Goal: Contribute content: Add original content to the website for others to see

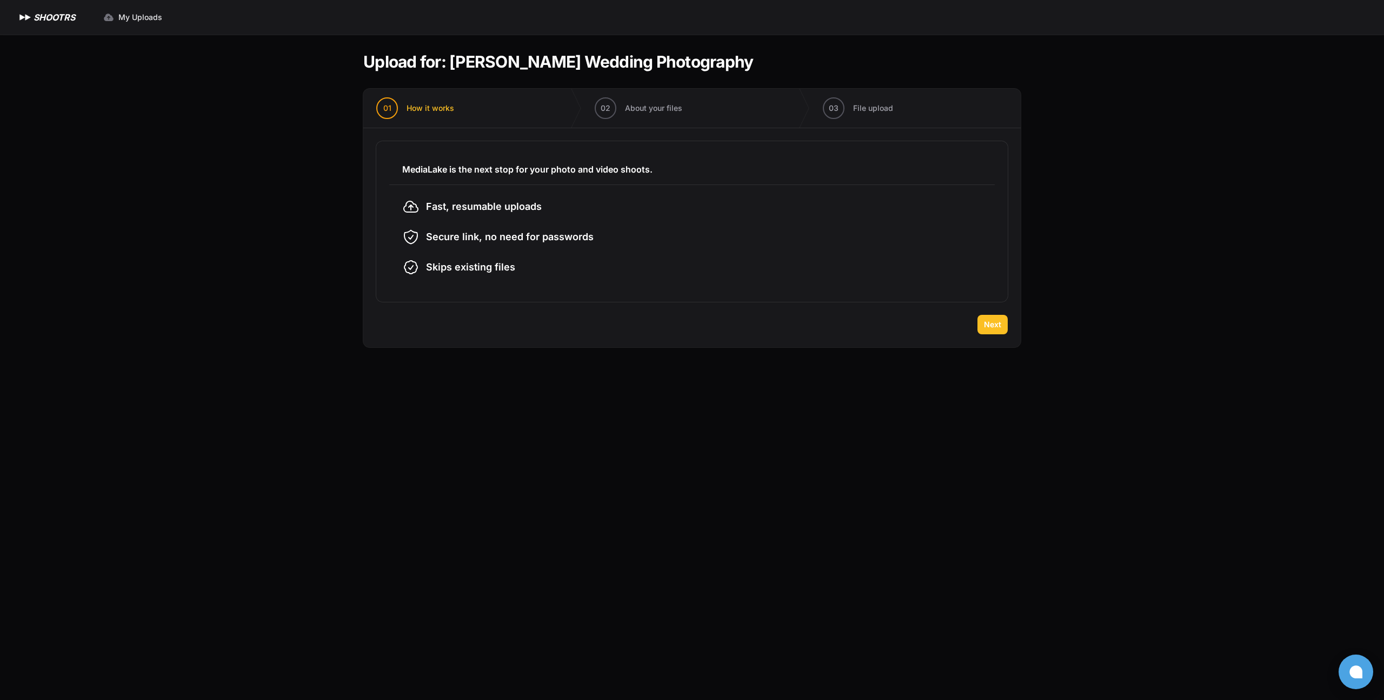
click at [1004, 326] on button "Next" at bounding box center [993, 324] width 30 height 19
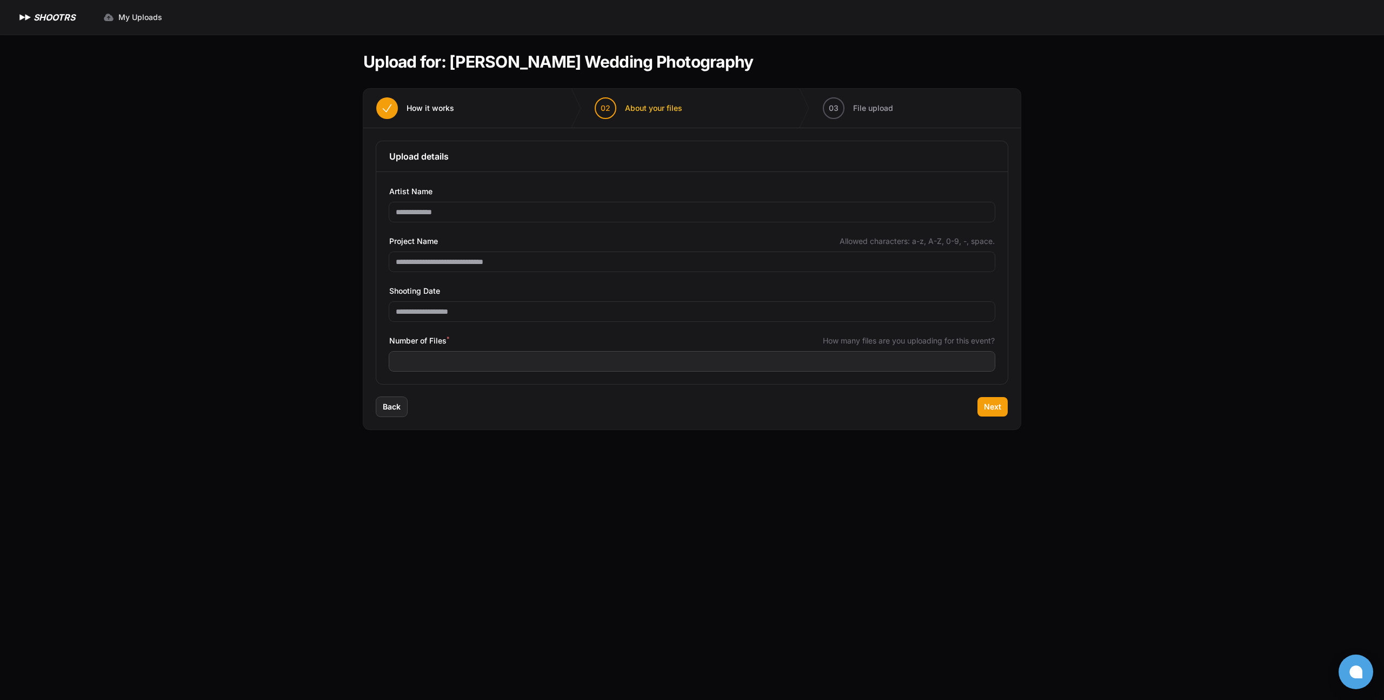
click at [460, 157] on h3 "Upload details" at bounding box center [692, 156] width 606 height 13
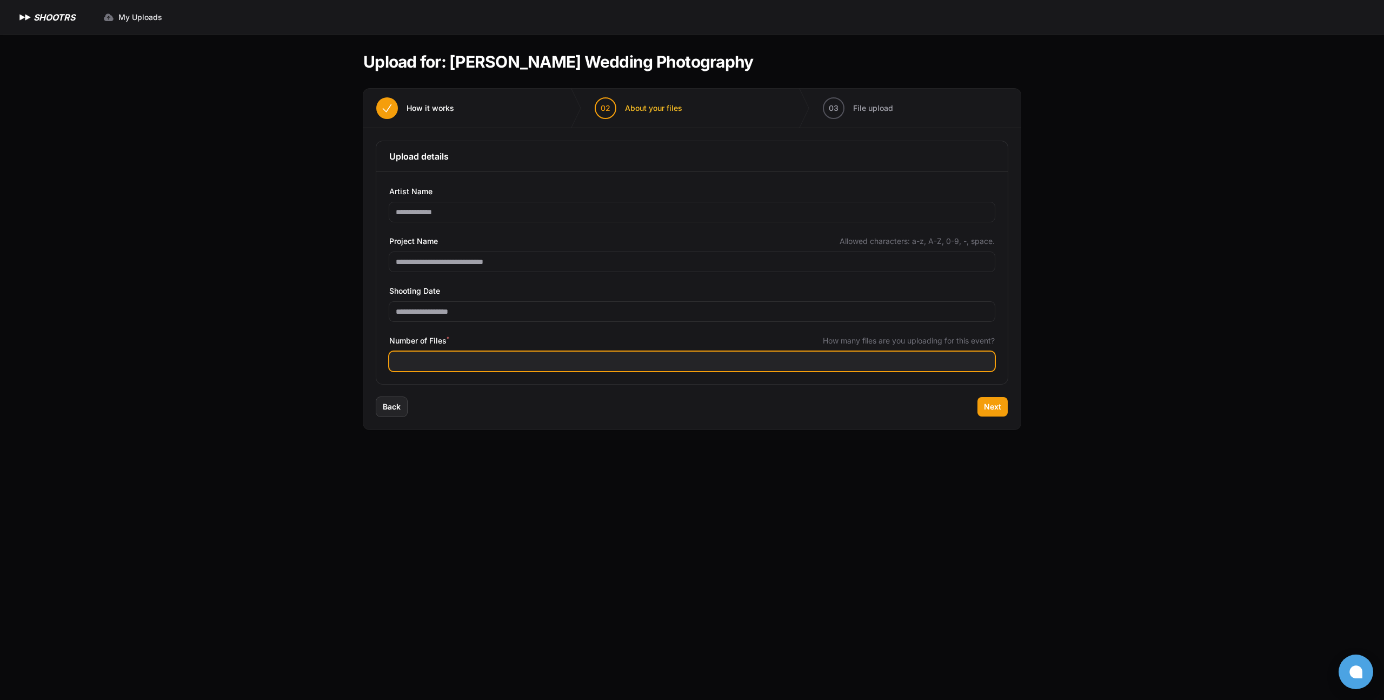
click at [570, 367] on input "Number of Files *" at bounding box center [692, 361] width 606 height 19
type input "****"
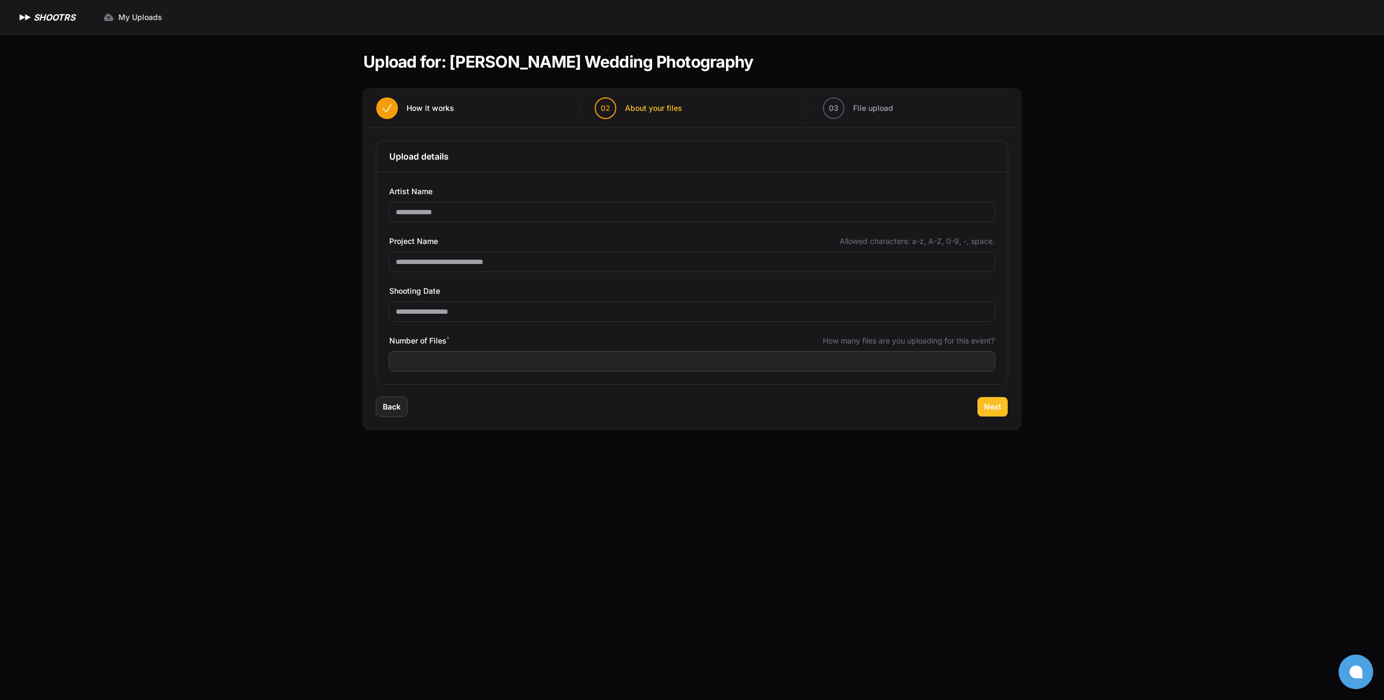
click at [992, 408] on span "Next" at bounding box center [992, 406] width 17 height 11
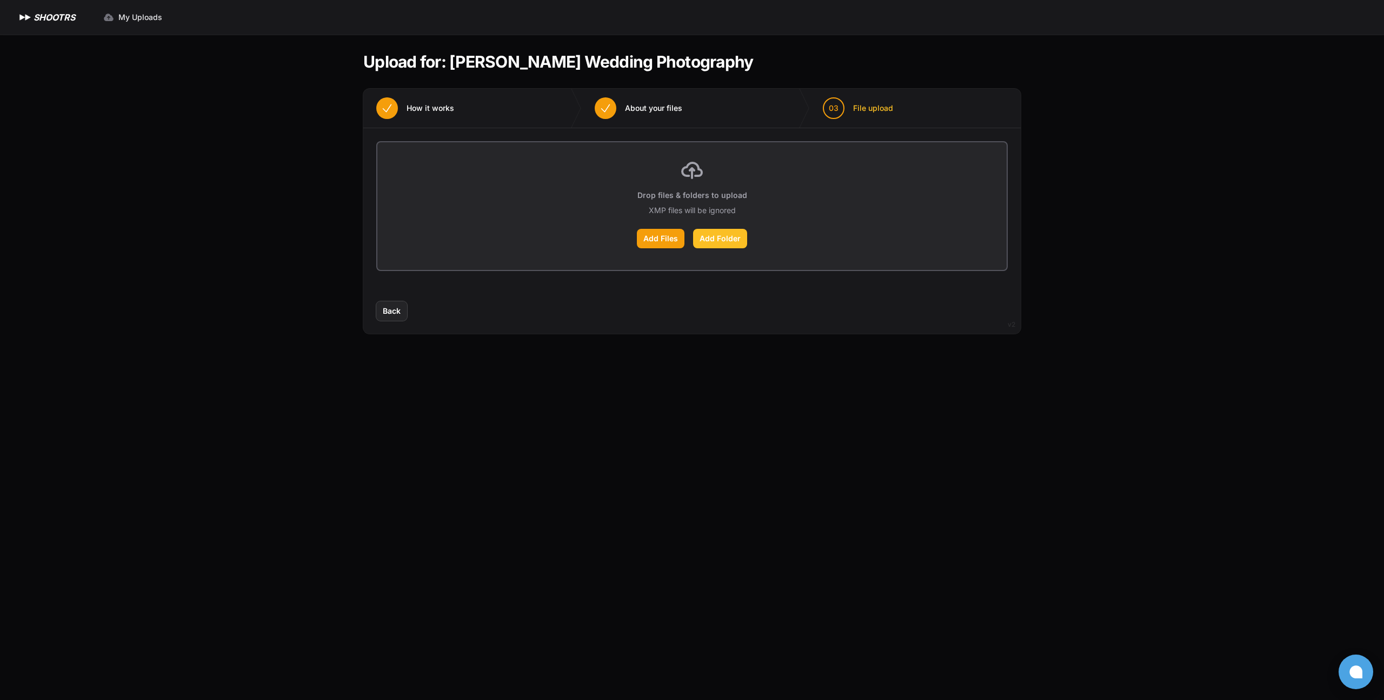
click at [715, 241] on label "Add Folder" at bounding box center [720, 238] width 54 height 19
click at [0, 0] on input "Add Folder" at bounding box center [0, 0] width 0 height 0
click at [660, 234] on label "Add Files" at bounding box center [661, 238] width 48 height 19
click at [0, 0] on input "Add Files" at bounding box center [0, 0] width 0 height 0
click at [663, 238] on label "Add Files" at bounding box center [661, 238] width 48 height 19
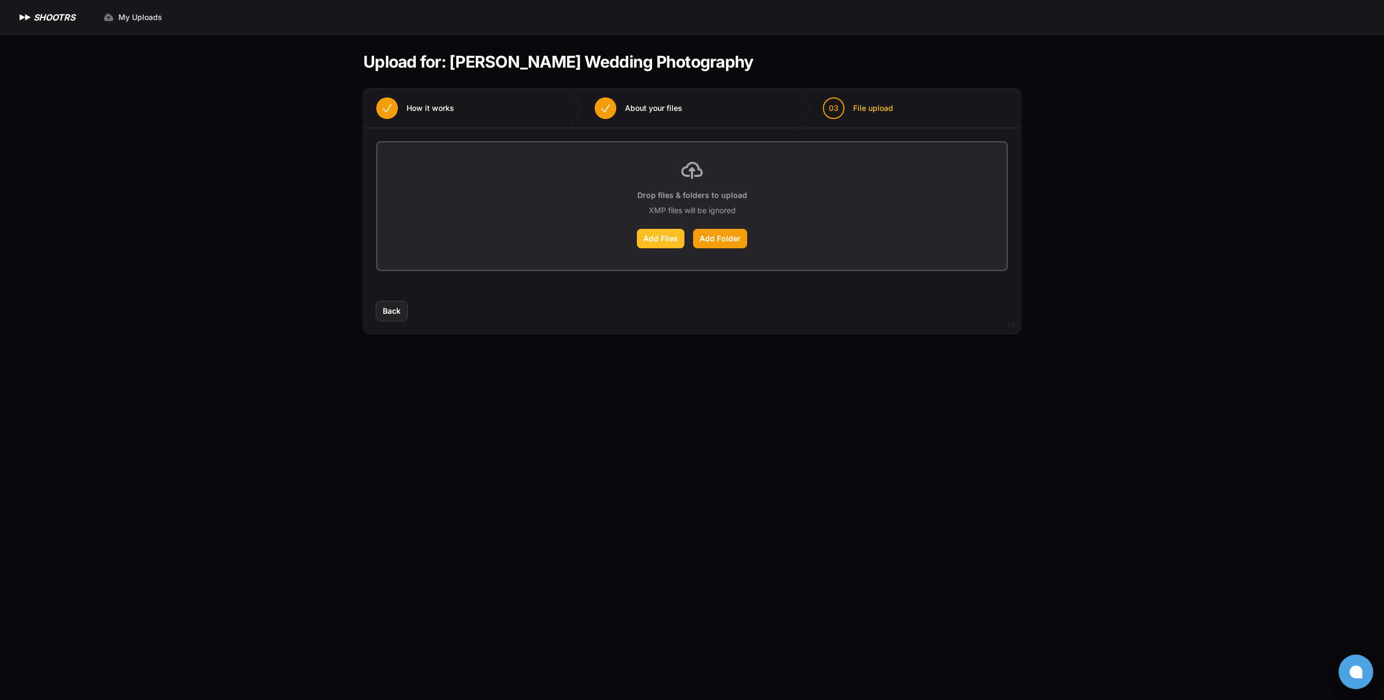
click at [0, 0] on input "Add Files" at bounding box center [0, 0] width 0 height 0
click at [703, 244] on label "Add Folder" at bounding box center [720, 238] width 54 height 19
click at [0, 0] on input "Add Folder" at bounding box center [0, 0] width 0 height 0
click at [721, 240] on label "Add Folder" at bounding box center [720, 238] width 54 height 19
click at [0, 0] on input "Add Folder" at bounding box center [0, 0] width 0 height 0
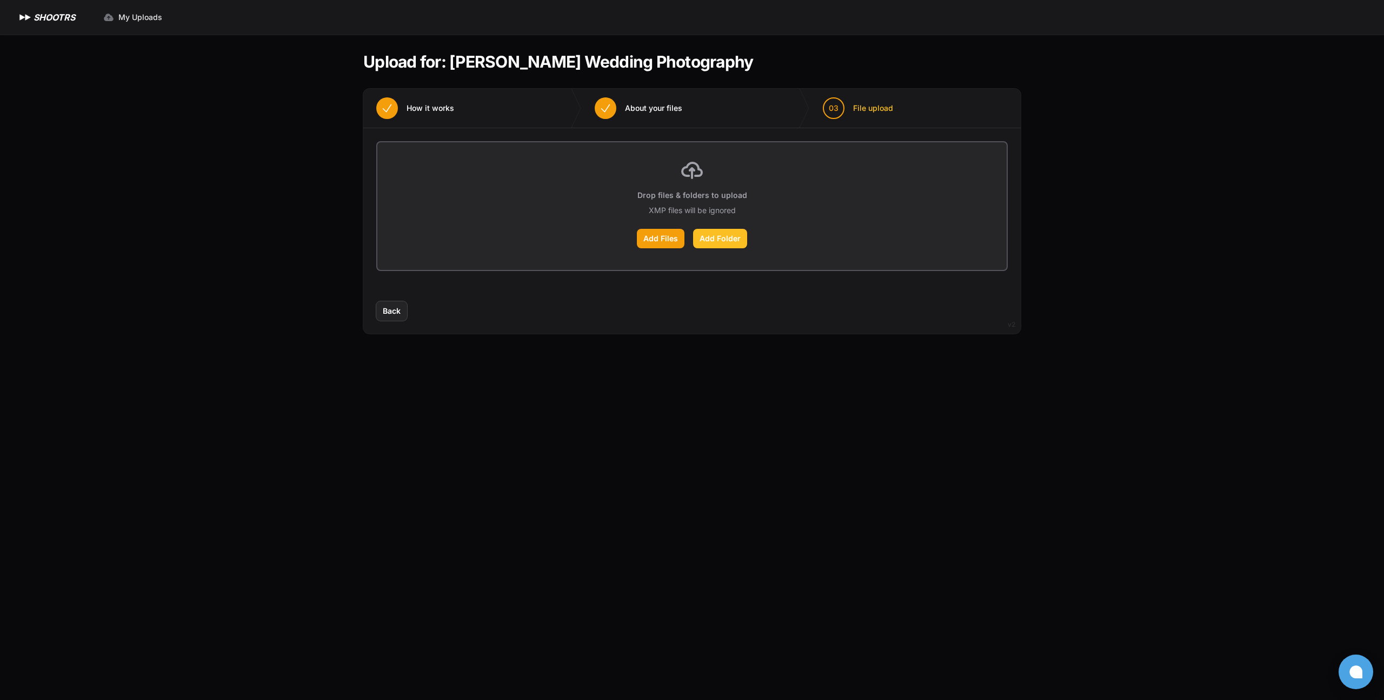
click at [725, 243] on label "Add Folder" at bounding box center [720, 238] width 54 height 19
click at [0, 0] on input "Add Folder" at bounding box center [0, 0] width 0 height 0
click at [380, 317] on button "Back" at bounding box center [391, 310] width 31 height 19
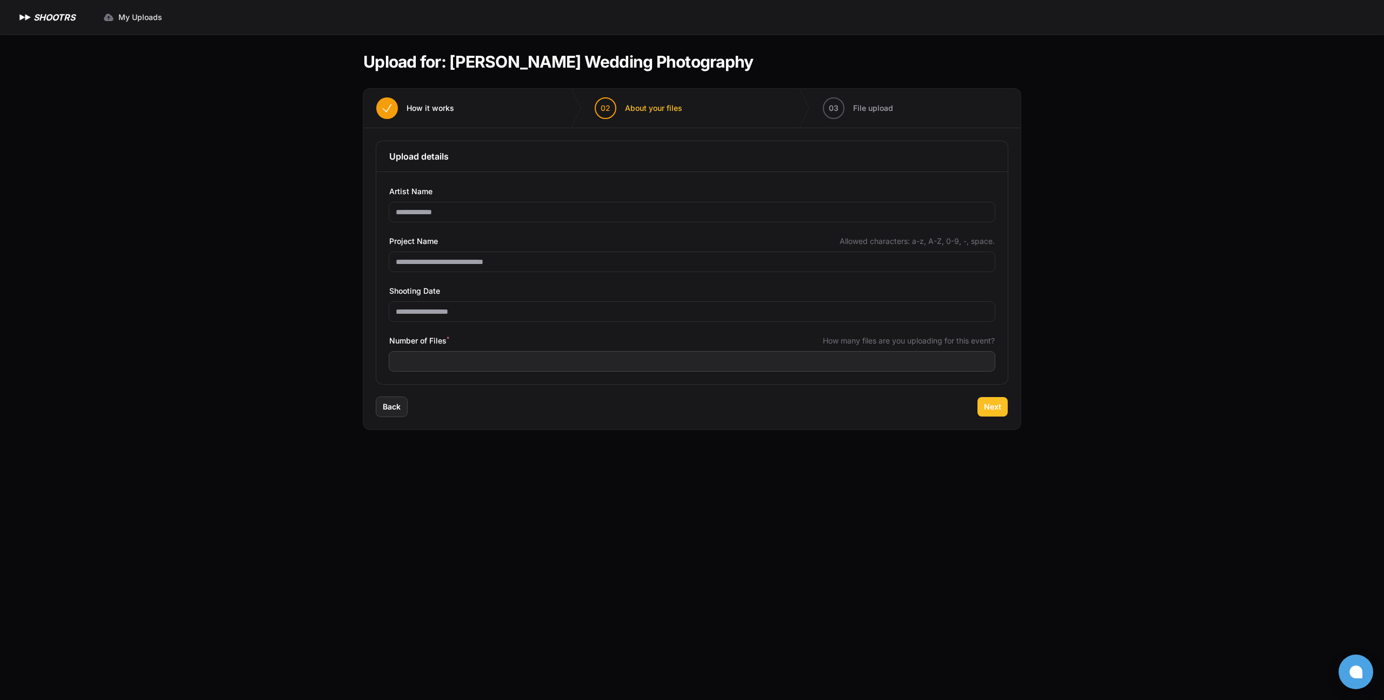
click at [1004, 401] on button "Next" at bounding box center [993, 406] width 30 height 19
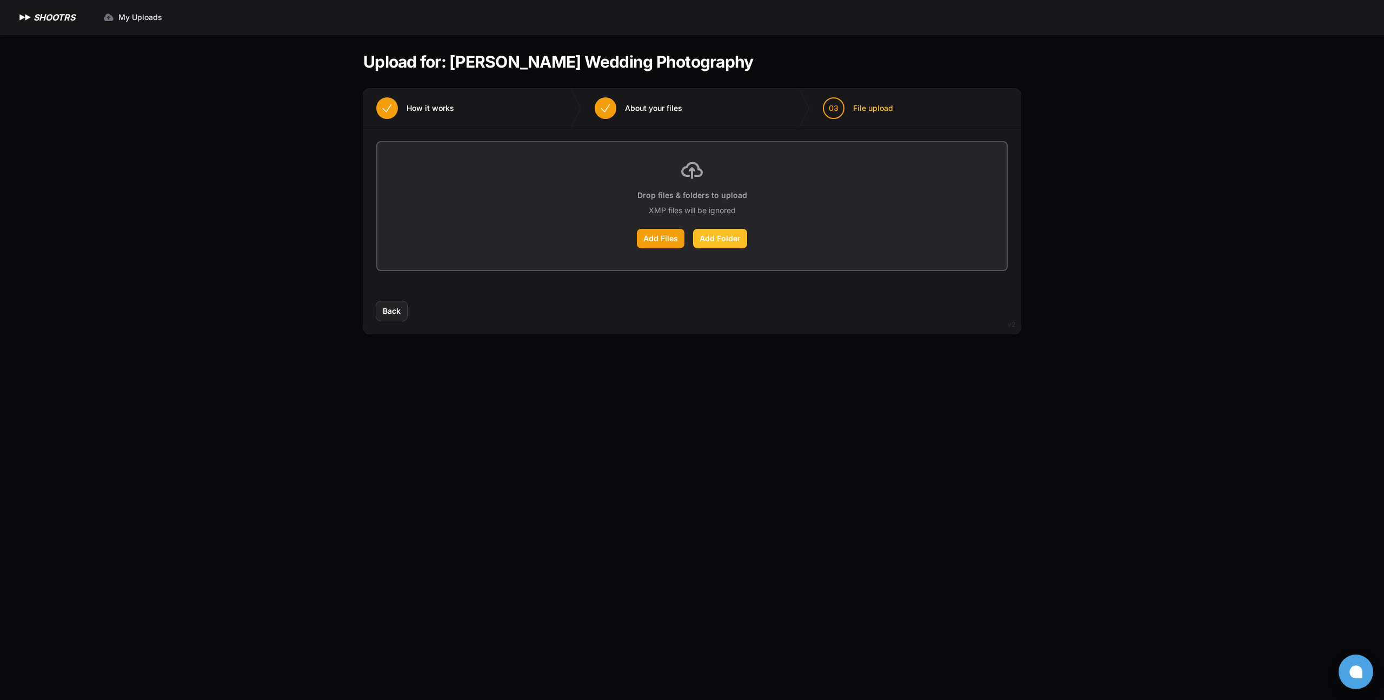
click at [718, 235] on label "Add Folder" at bounding box center [720, 238] width 54 height 19
click at [0, 0] on input "Add Folder" at bounding box center [0, 0] width 0 height 0
click at [739, 236] on label "Add Folder" at bounding box center [720, 238] width 54 height 19
click at [0, 0] on input "Add Folder" at bounding box center [0, 0] width 0 height 0
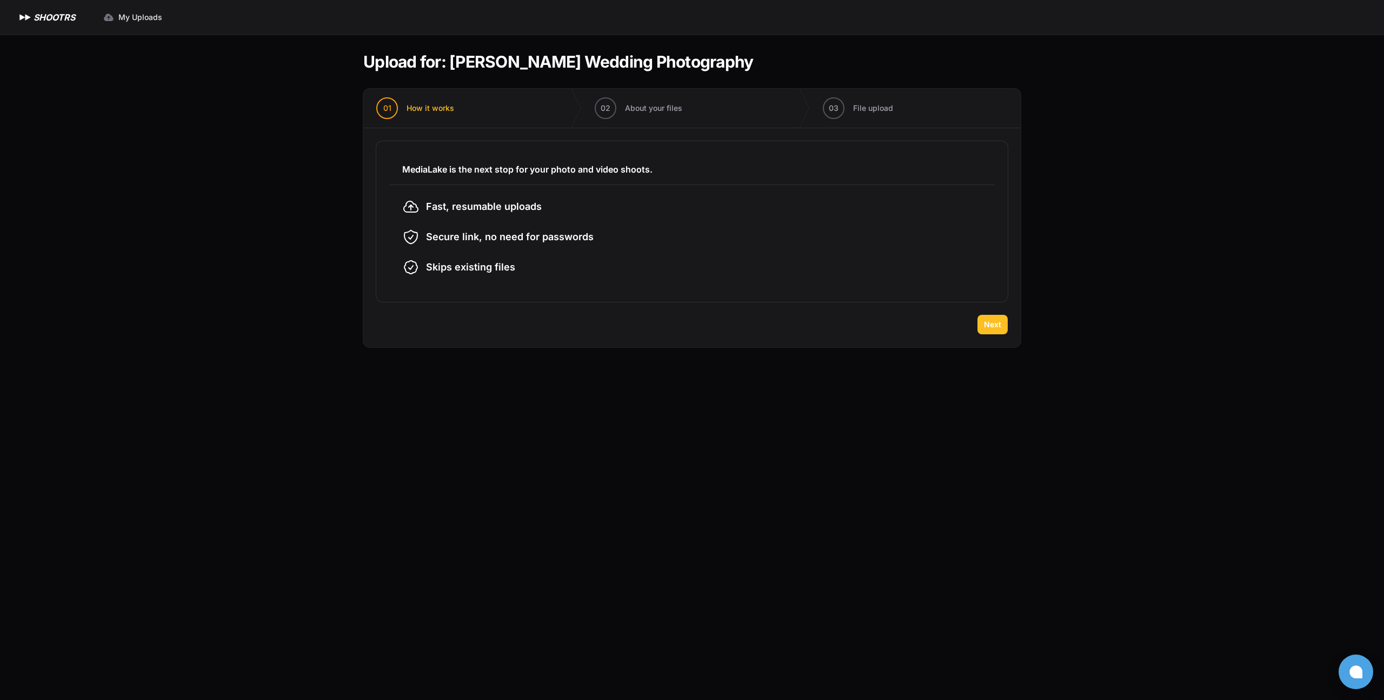
click at [984, 317] on button "Next" at bounding box center [993, 324] width 30 height 19
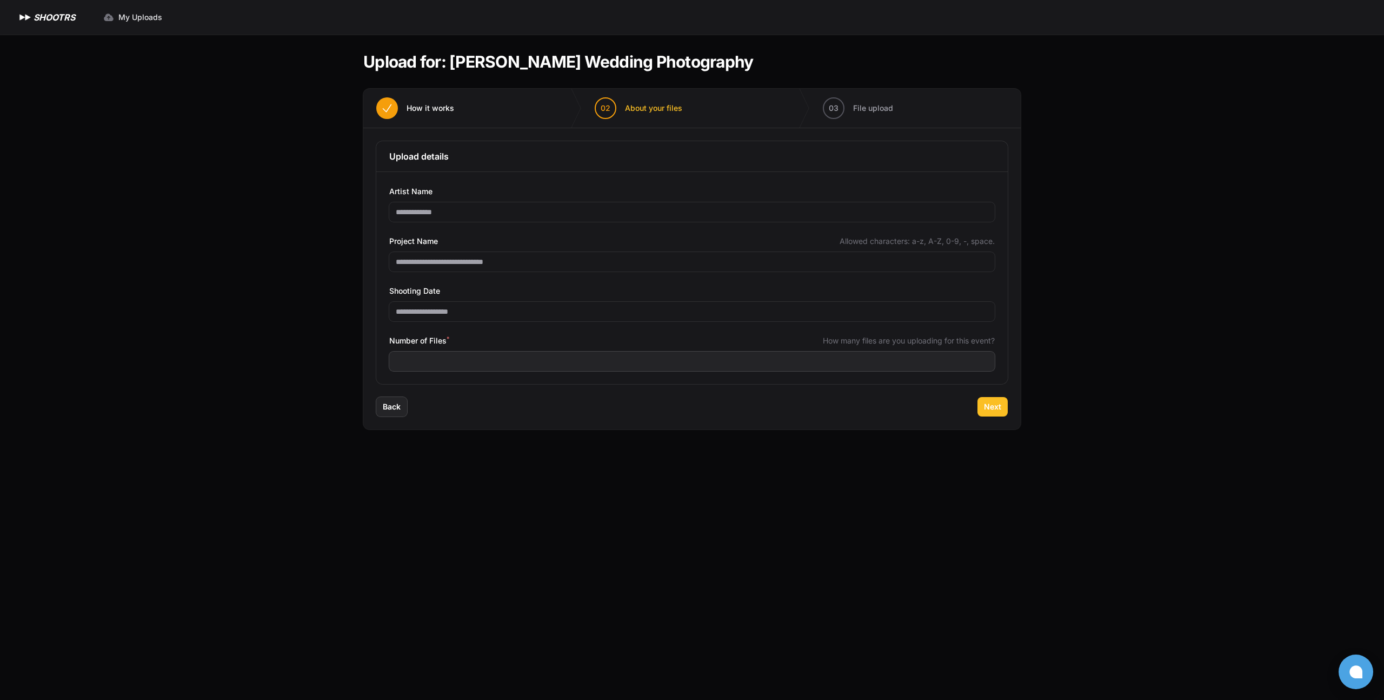
click at [997, 411] on span "Next" at bounding box center [992, 406] width 17 height 11
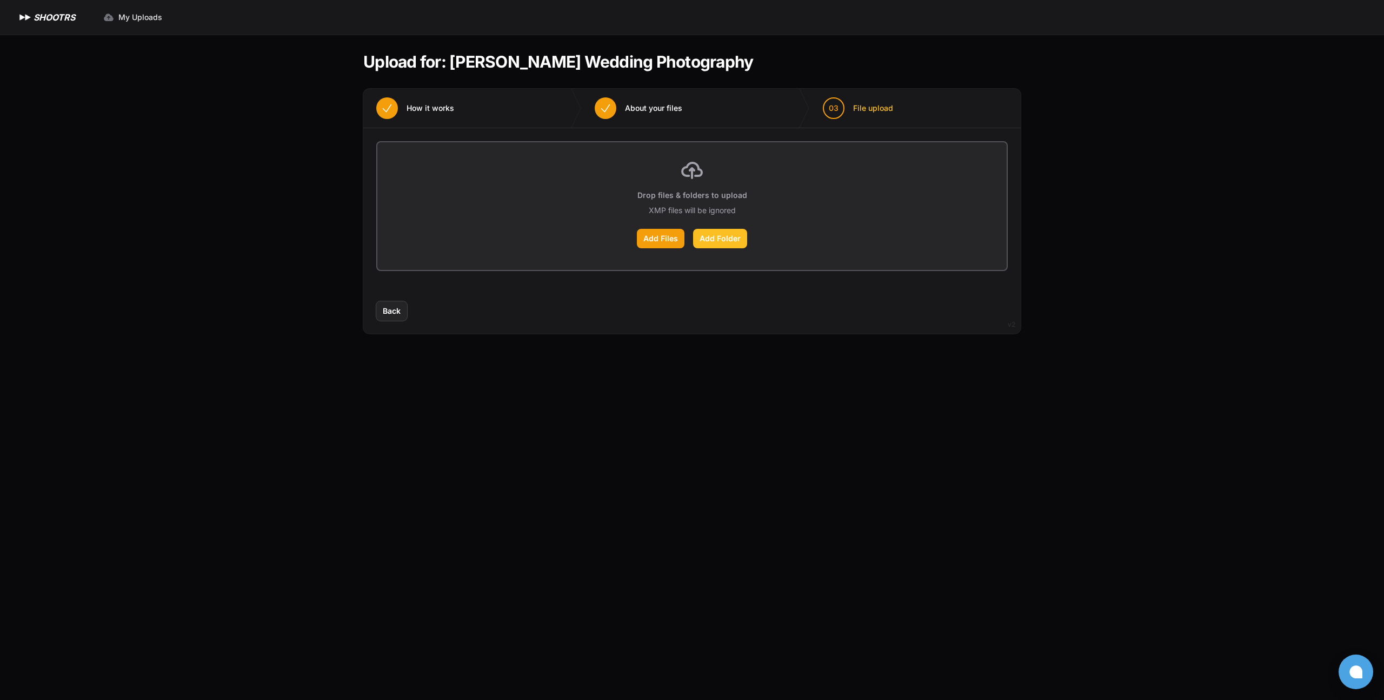
click at [737, 242] on label "Add Folder" at bounding box center [720, 238] width 54 height 19
click at [0, 0] on input "Add Folder" at bounding box center [0, 0] width 0 height 0
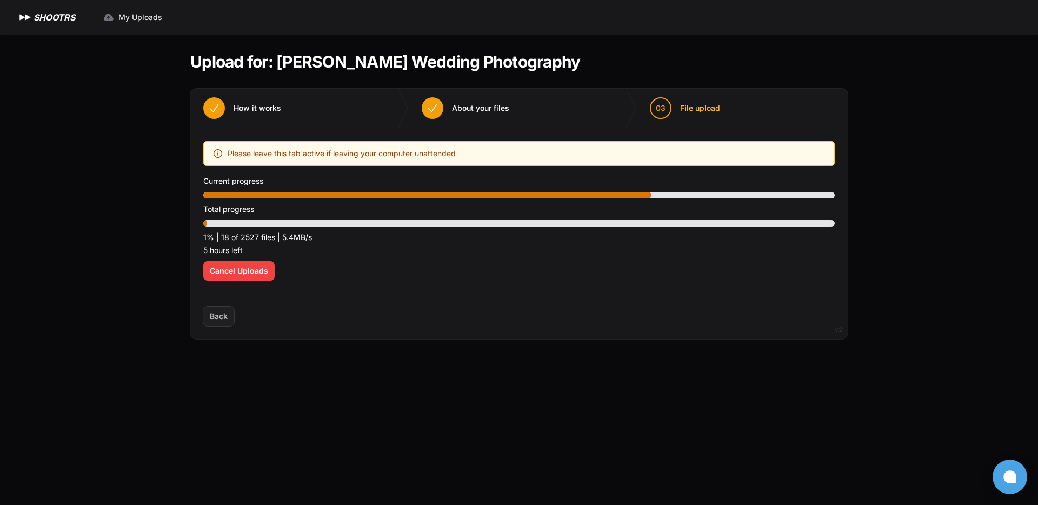
click at [353, 369] on main "Upload for: [PERSON_NAME] Wedding Photography 01 How it works" at bounding box center [519, 270] width 692 height 470
